Goal: Navigation & Orientation: Find specific page/section

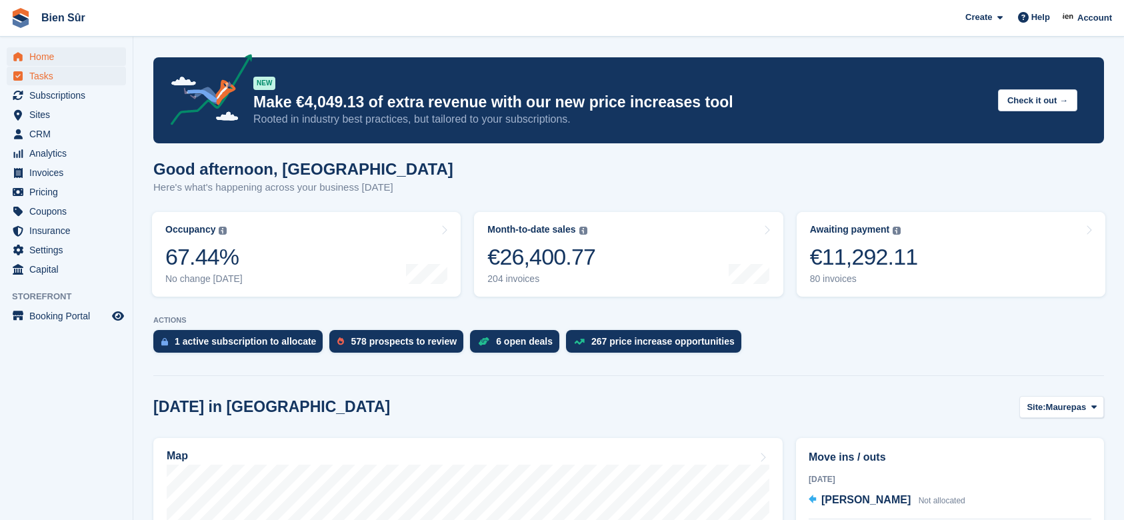
scroll to position [267, 0]
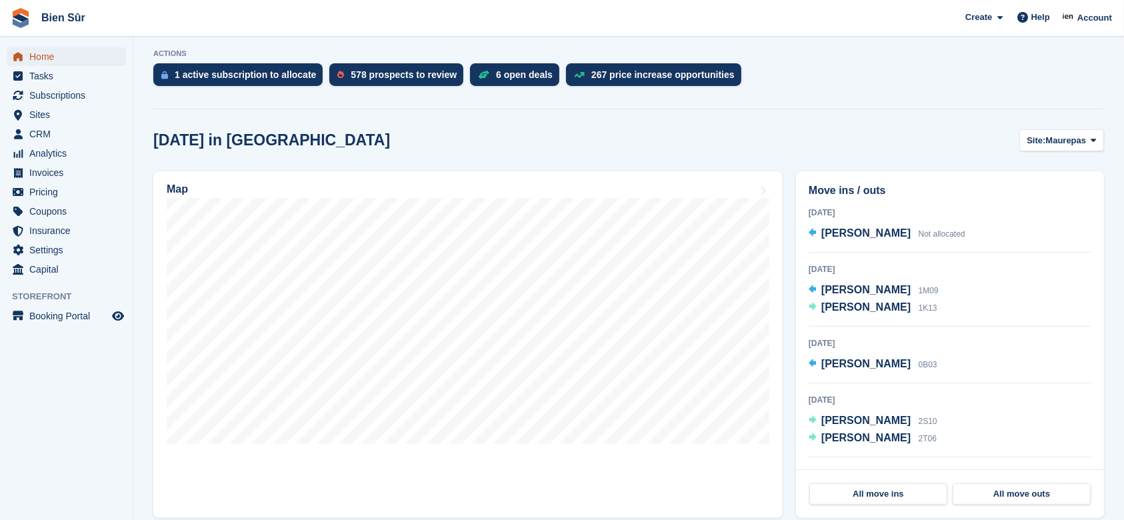
click at [60, 53] on span "Home" at bounding box center [69, 56] width 80 height 19
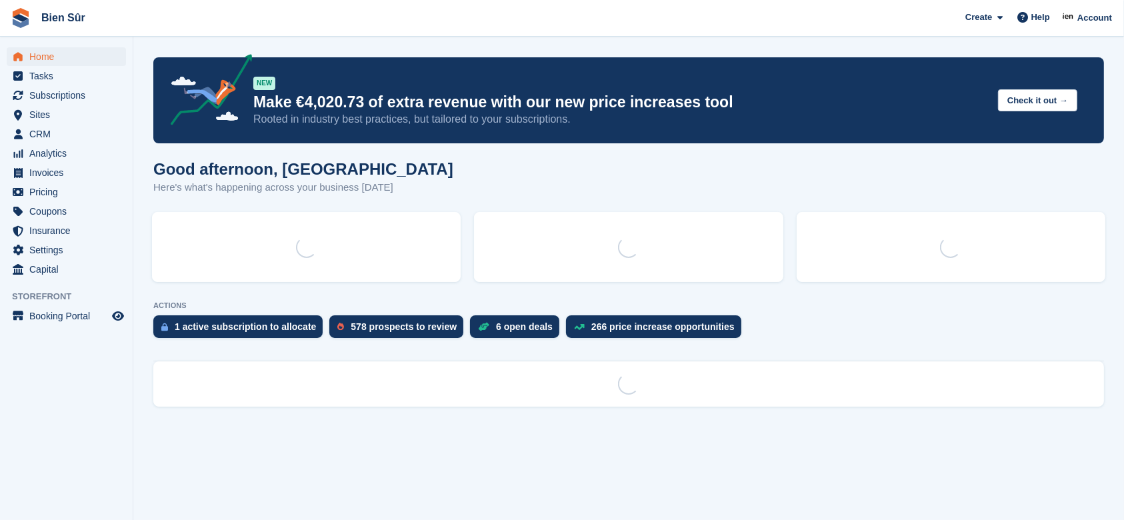
scroll to position [0, 0]
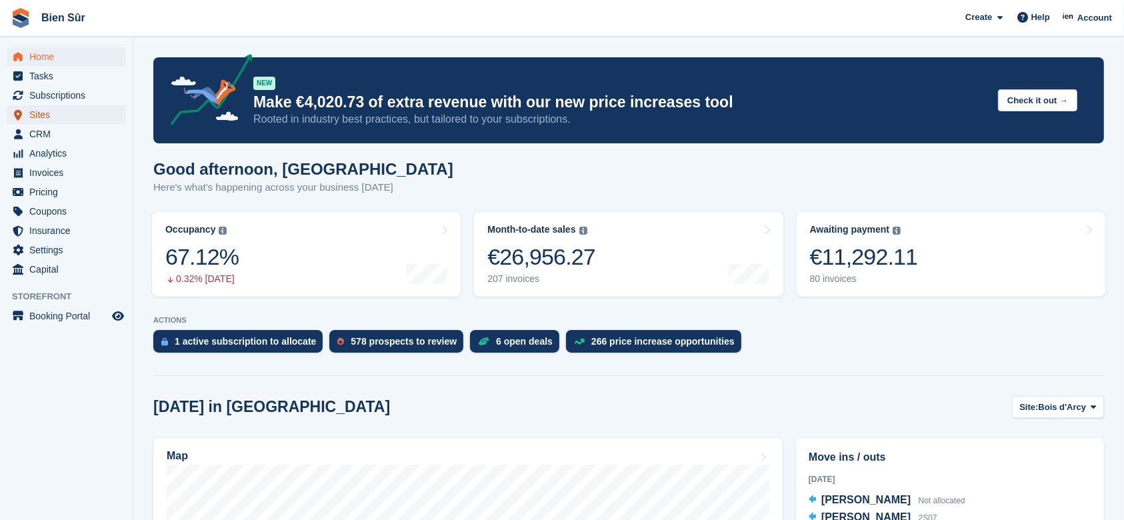
click at [49, 120] on span "Sites" at bounding box center [69, 114] width 80 height 19
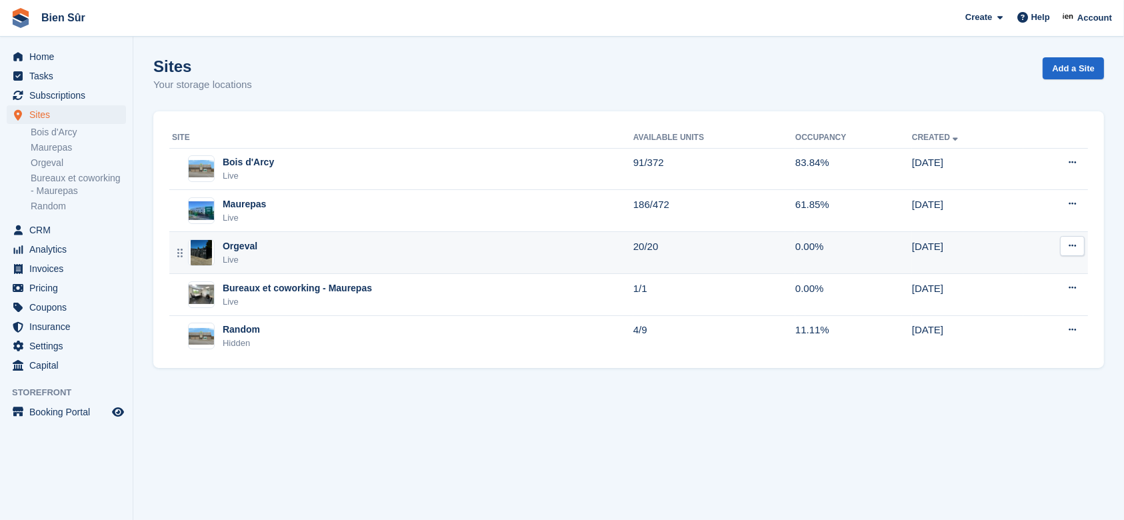
click at [343, 249] on div "Orgeval Live" at bounding box center [402, 252] width 461 height 27
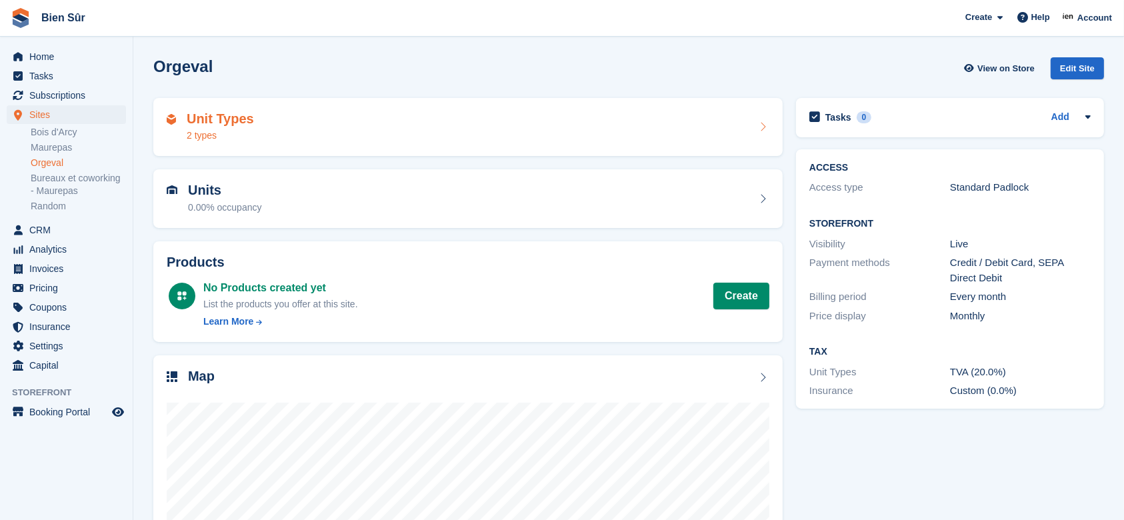
click at [363, 122] on div "Unit Types 2 types" at bounding box center [468, 127] width 603 height 32
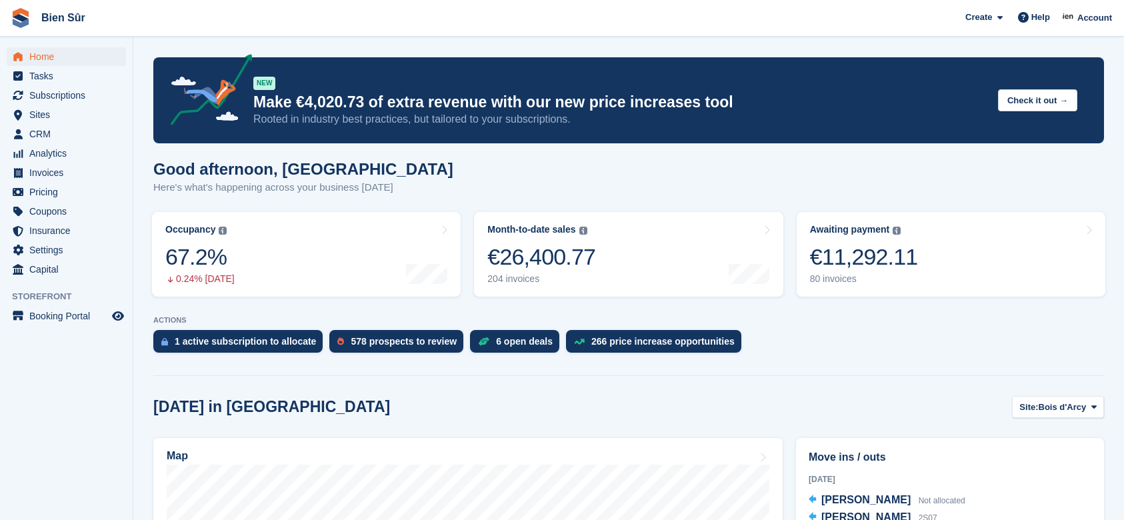
scroll to position [177, 0]
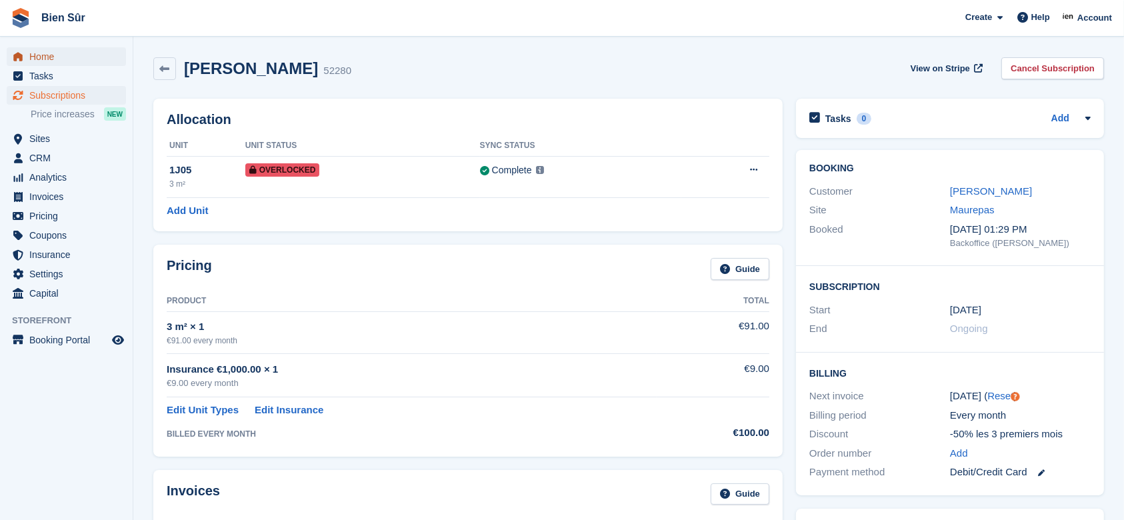
click at [71, 53] on span "Home" at bounding box center [69, 56] width 80 height 19
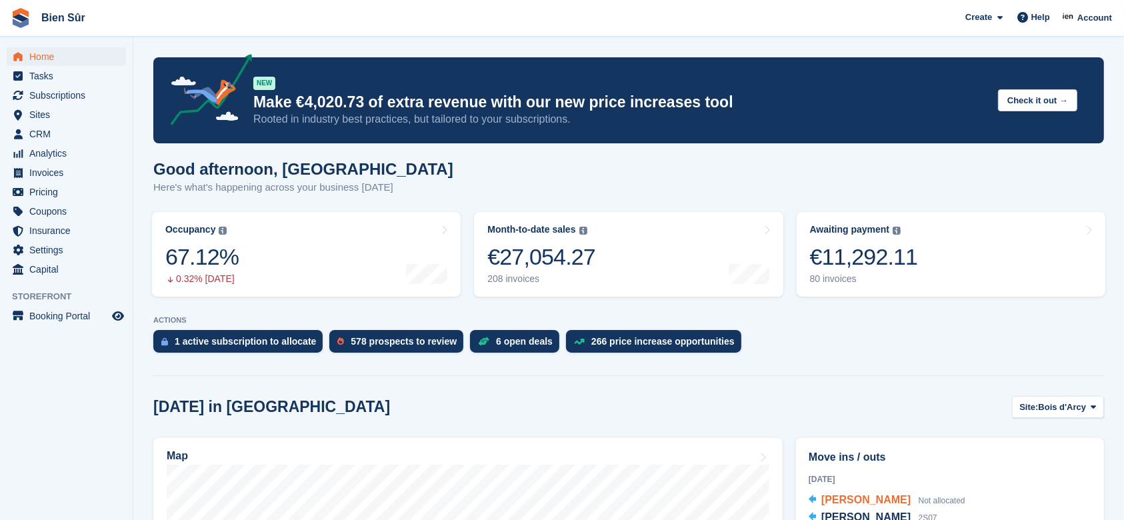
scroll to position [177, 0]
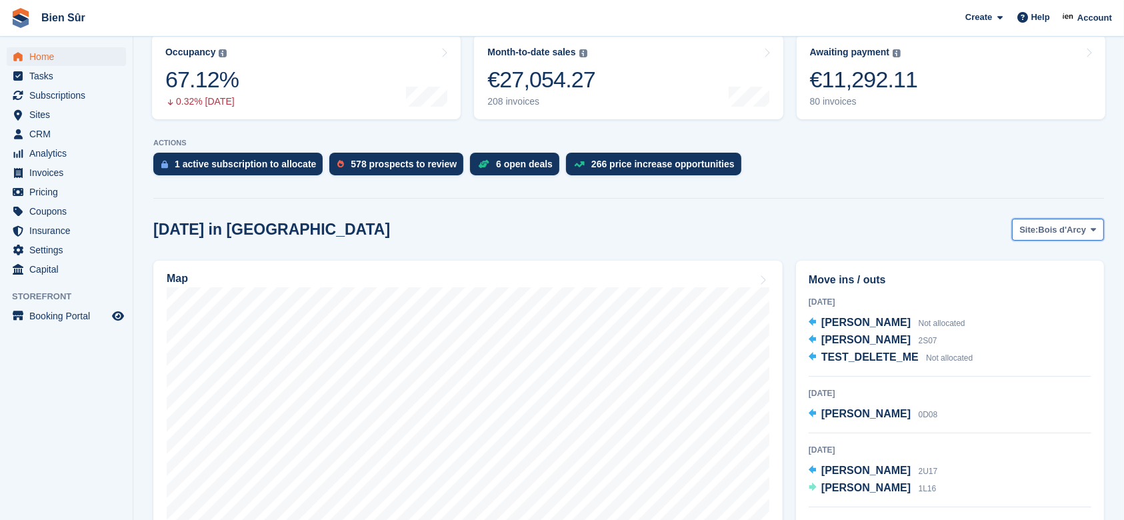
click at [1071, 231] on span "Bois d'Arcy" at bounding box center [1063, 229] width 48 height 13
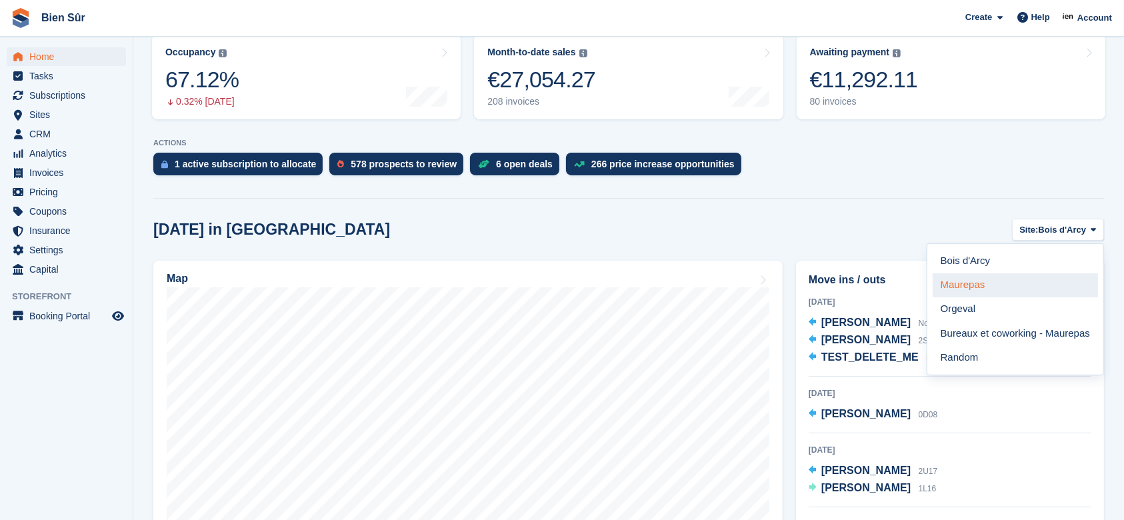
click at [1030, 291] on link "Maurepas" at bounding box center [1015, 285] width 165 height 24
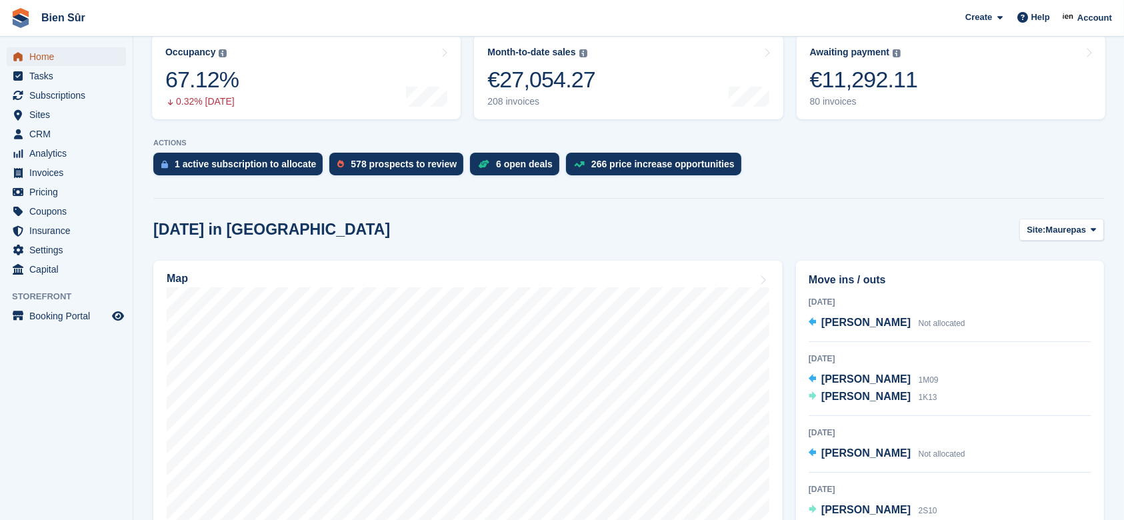
click at [96, 55] on span "Home" at bounding box center [69, 56] width 80 height 19
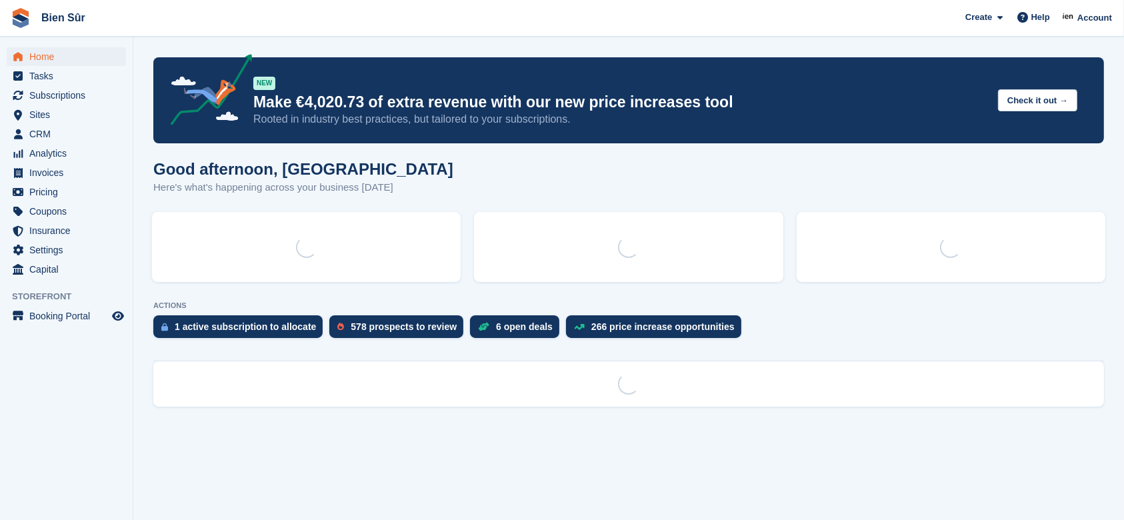
scroll to position [0, 0]
